Goal: Information Seeking & Learning: Learn about a topic

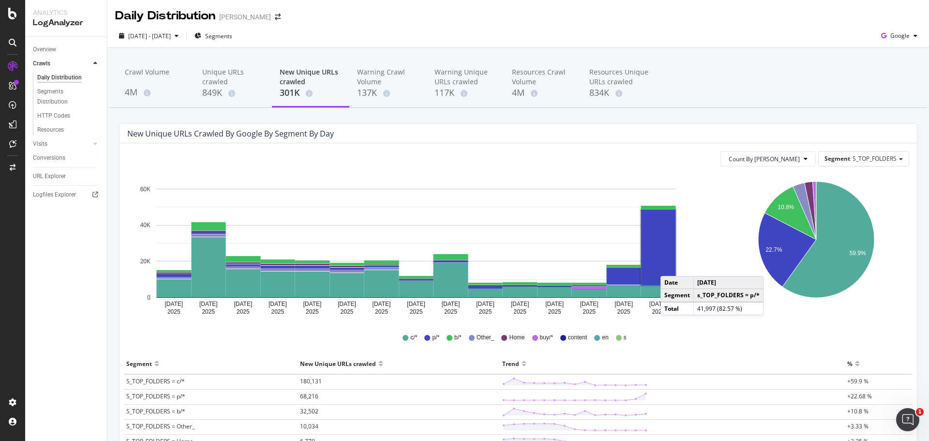
click at [670, 266] on rect "A chart." at bounding box center [658, 248] width 35 height 76
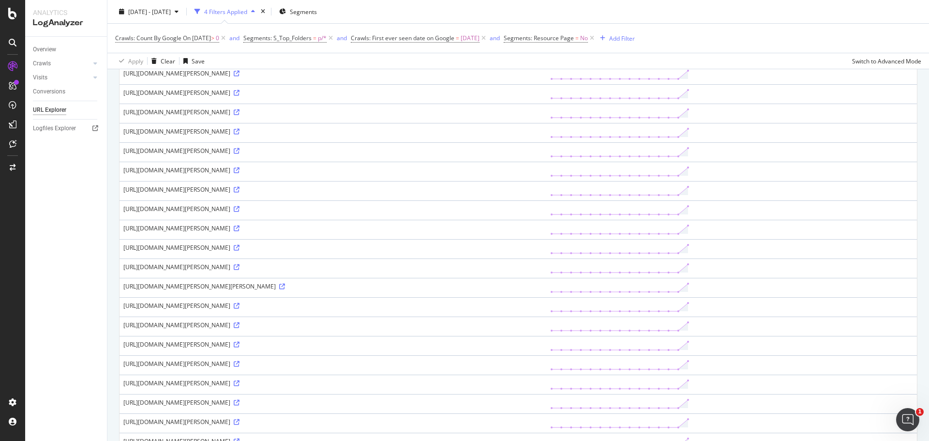
scroll to position [751, 0]
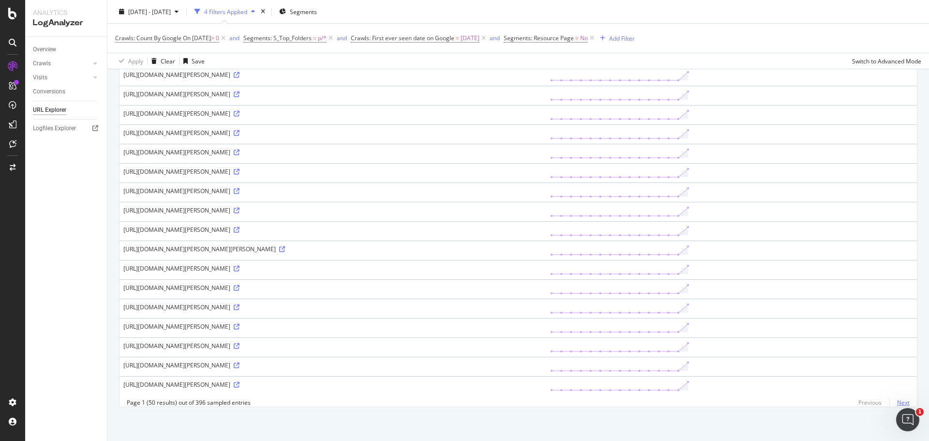
click at [893, 402] on link "Next" at bounding box center [900, 403] width 20 height 14
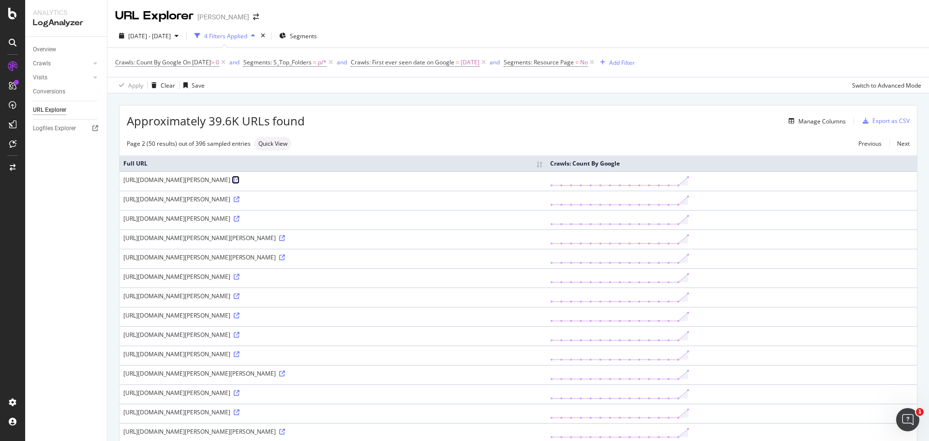
click at [240, 181] on icon at bounding box center [237, 180] width 6 height 6
